Goal: Manage account settings

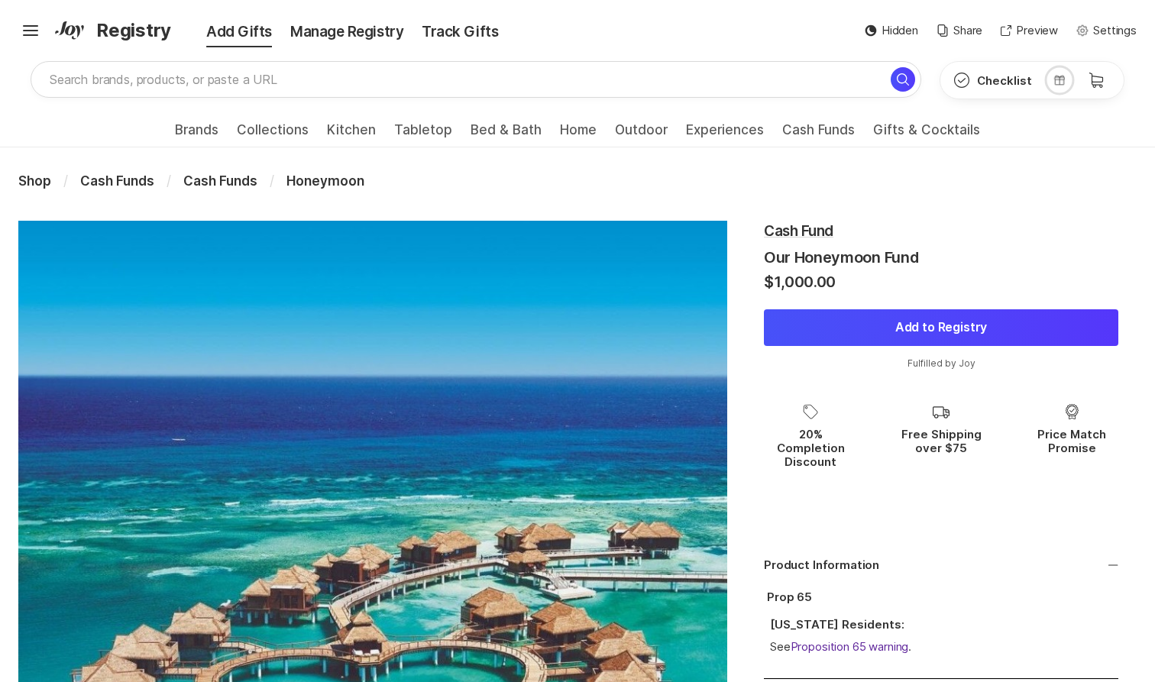
click at [995, 235] on div "Cash Fund" at bounding box center [941, 231] width 354 height 21
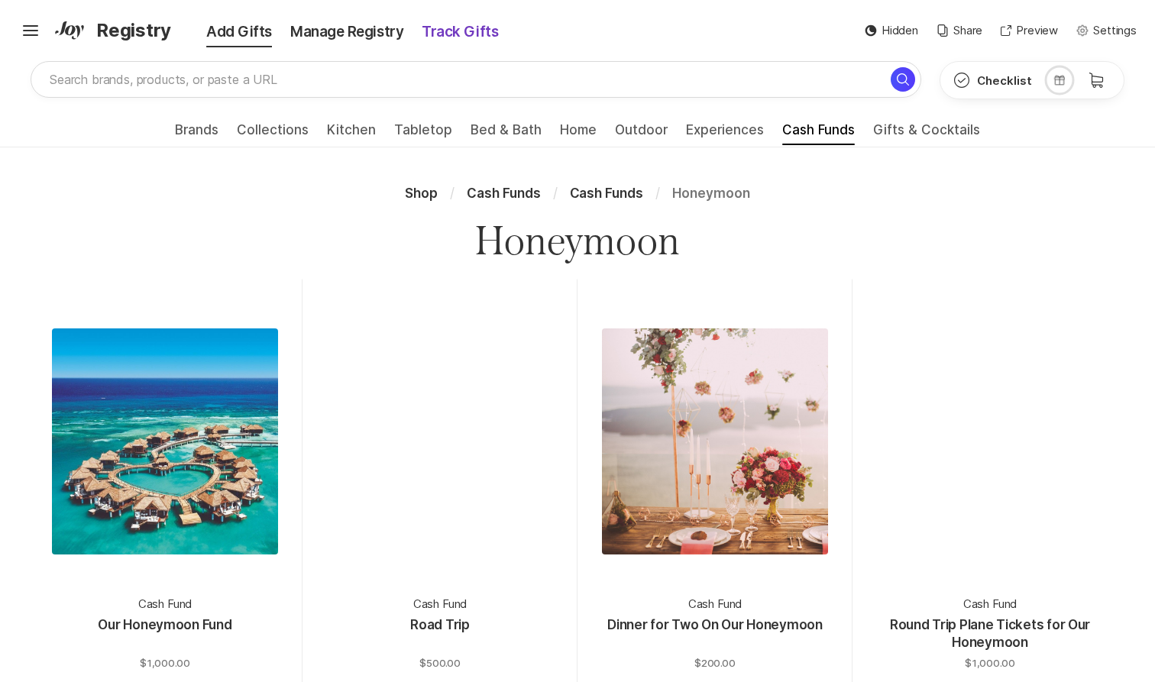
scroll to position [104, 0]
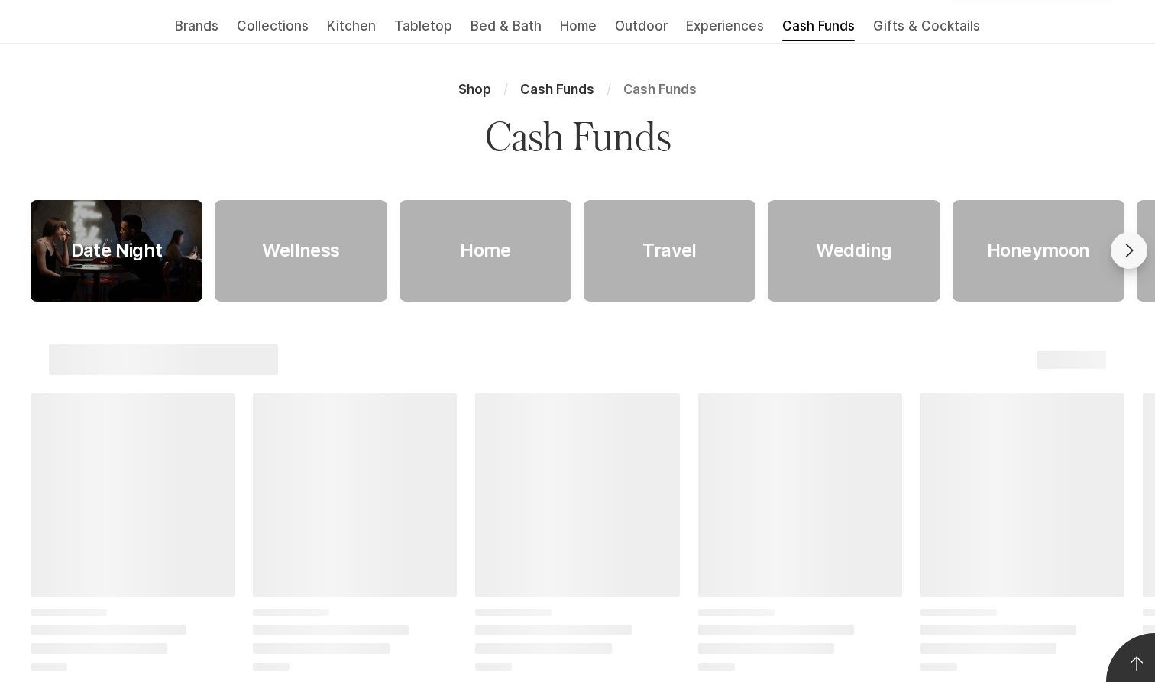
scroll to position [66, 0]
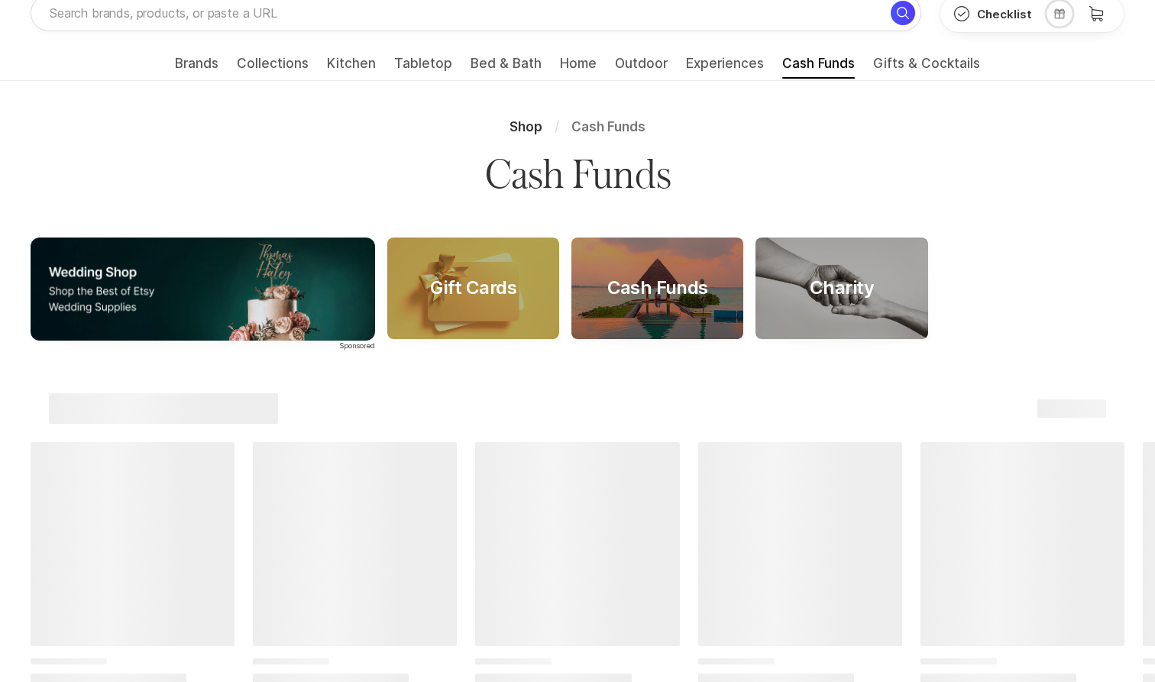
scroll to position [124, 0]
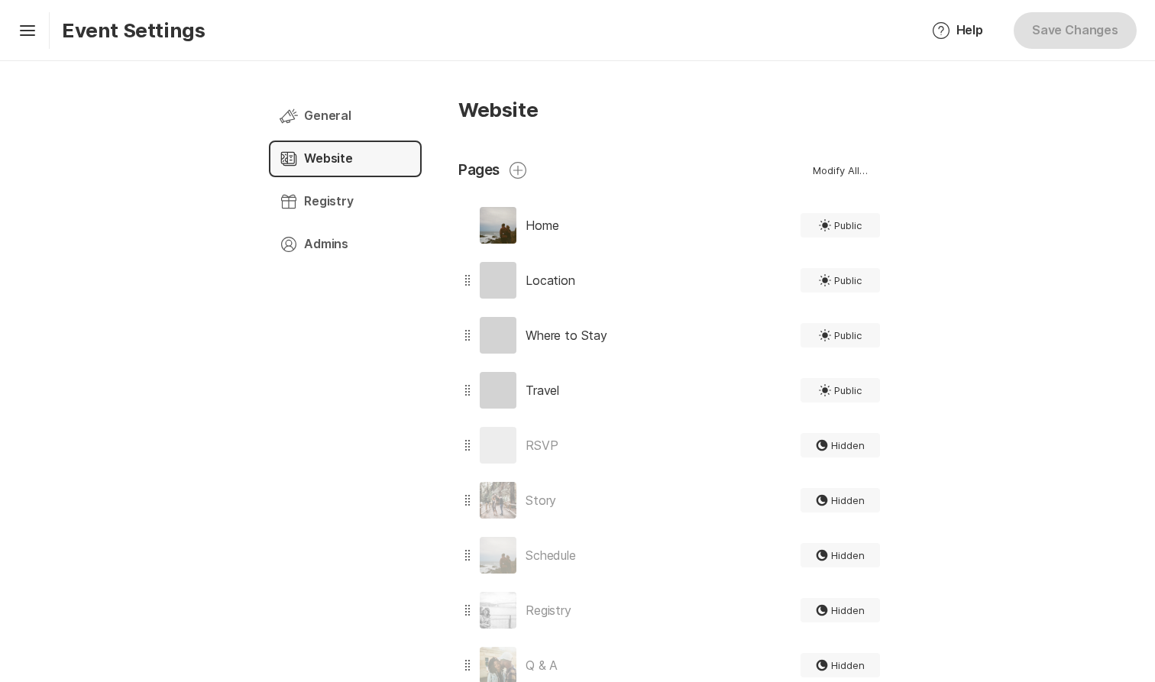
type textarea "x"
